Goal: Communication & Community: Ask a question

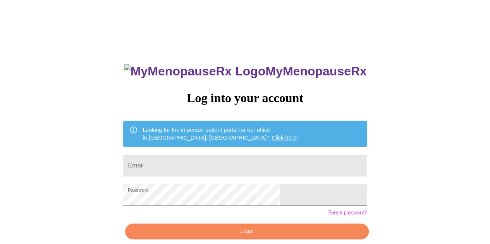
click at [184, 165] on input "Email" at bounding box center [244, 166] width 243 height 22
type input "[EMAIL_ADDRESS][DOMAIN_NAME]"
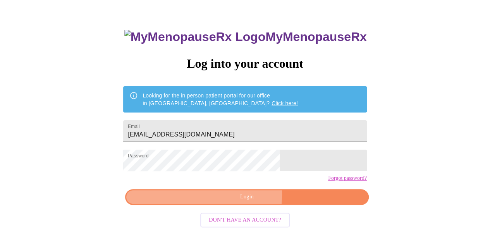
click at [228, 202] on span "Login" at bounding box center [246, 198] width 225 height 10
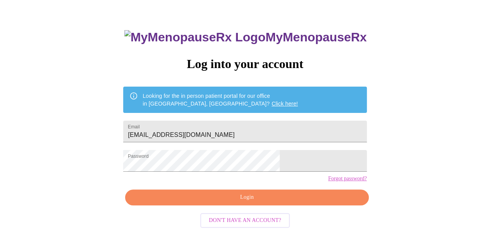
scroll to position [34, 0]
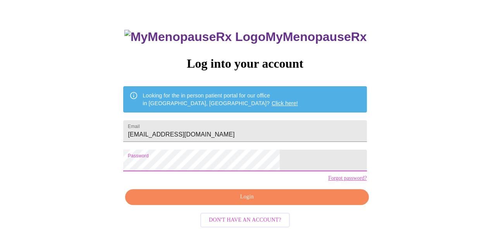
click at [122, 162] on div "MyMenopauseRx Log into your account Looking for the in person patient portal fo…" at bounding box center [245, 115] width 484 height 293
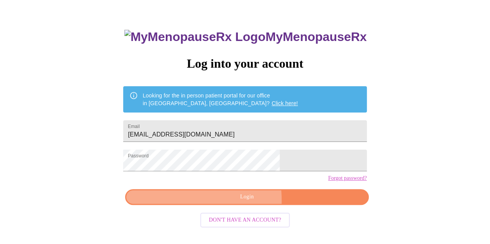
click at [188, 202] on span "Login" at bounding box center [246, 198] width 225 height 10
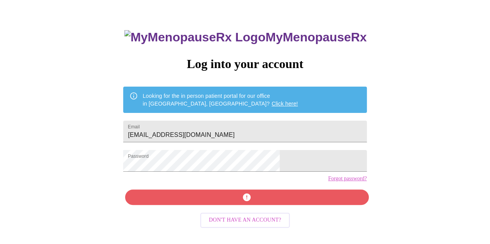
click at [328, 182] on link "Forgot password?" at bounding box center [347, 179] width 39 height 6
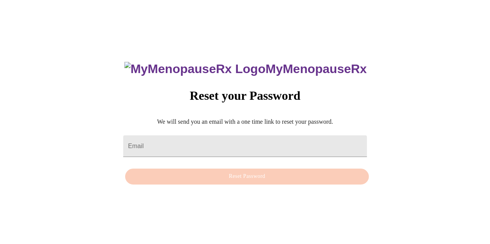
scroll to position [8, 0]
click at [200, 136] on input "Email" at bounding box center [244, 147] width 243 height 22
type input "ojrp924@yahoo.com"
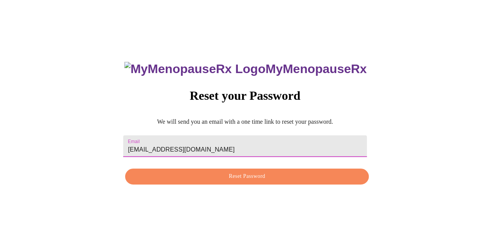
click at [215, 179] on span "Reset Password" at bounding box center [246, 177] width 225 height 10
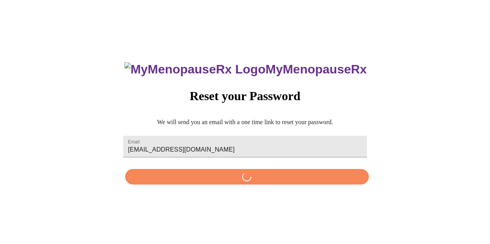
scroll to position [0, 0]
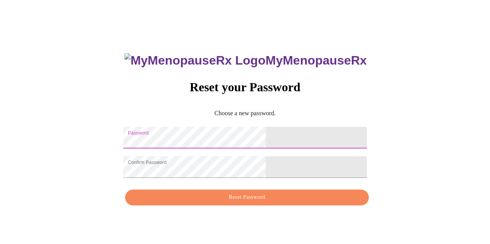
click at [207, 203] on span "Reset Password" at bounding box center [246, 198] width 225 height 10
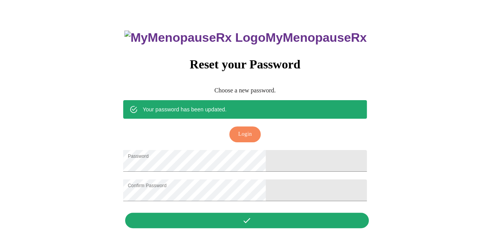
scroll to position [8, 0]
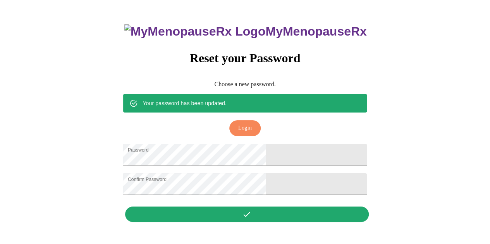
click at [243, 124] on span "Login" at bounding box center [245, 129] width 14 height 10
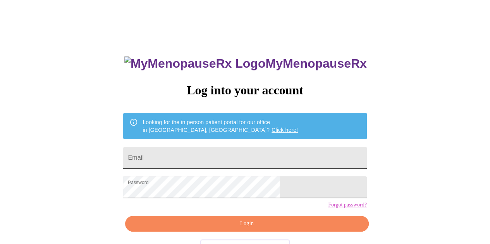
click at [206, 155] on input "Email" at bounding box center [244, 158] width 243 height 22
type input "[EMAIL_ADDRESS][DOMAIN_NAME]"
click at [228, 229] on span "Login" at bounding box center [246, 224] width 225 height 10
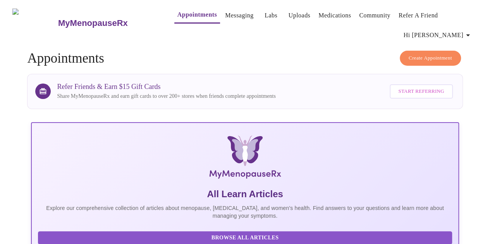
click at [227, 13] on link "Messaging" at bounding box center [239, 15] width 28 height 11
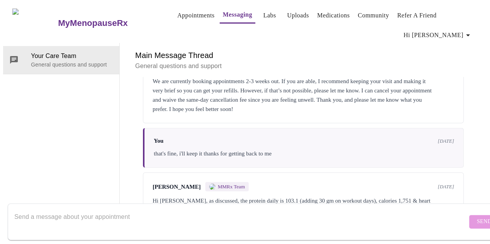
scroll to position [2717, 0]
click at [101, 210] on textarea "Send a message about your appointment" at bounding box center [240, 222] width 453 height 25
type textarea "D"
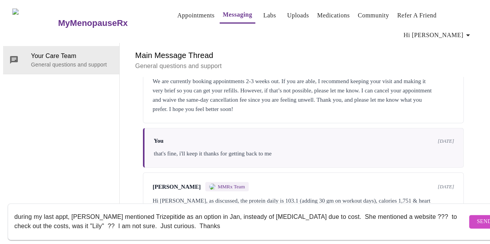
type textarea "during my last appt, [PERSON_NAME] mentioned Trizepitide as an option in Jan, i…"
click at [477, 217] on span "Send" at bounding box center [484, 222] width 15 height 10
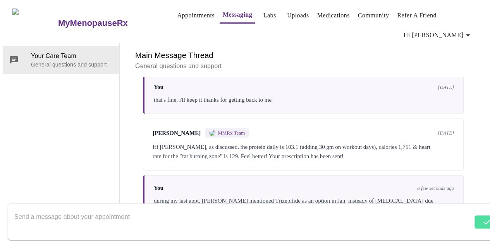
scroll to position [2715, 0]
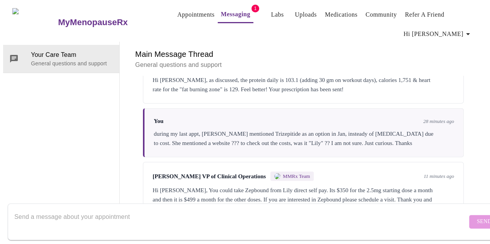
scroll to position [2736, 0]
click at [89, 216] on textarea "Send a message about your appointment" at bounding box center [240, 222] width 453 height 25
type textarea "i"
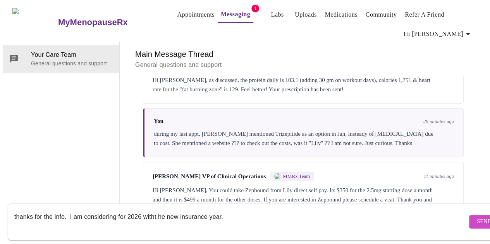
type textarea "thanks for the info. I am considering for 2026 witht he new insurance year."
click at [469, 215] on button "Send" at bounding box center [484, 222] width 30 height 14
